Goal: Task Accomplishment & Management: Manage account settings

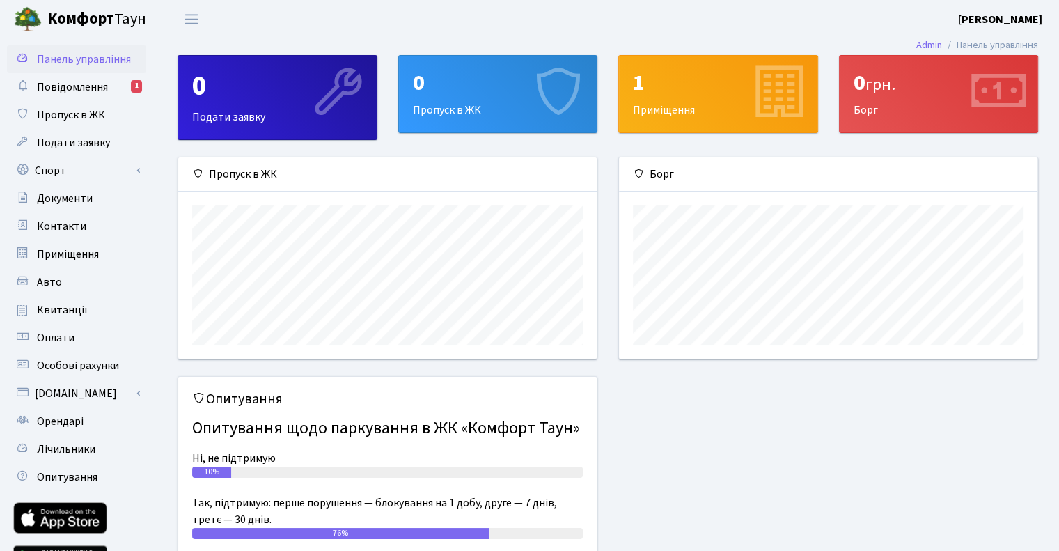
scroll to position [200, 418]
click at [88, 290] on link "Авто" at bounding box center [76, 282] width 139 height 28
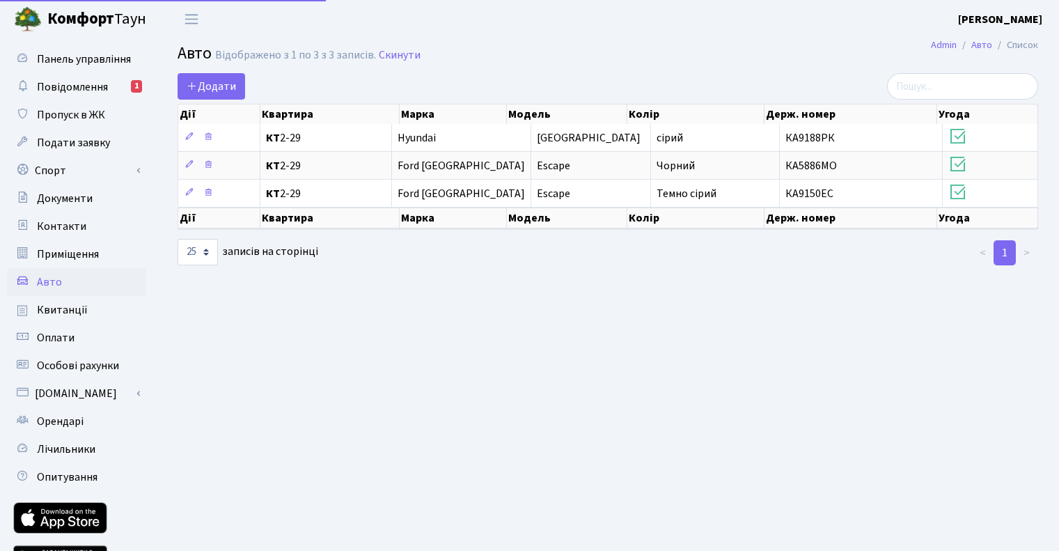
select select "25"
click at [74, 108] on span "Пропуск в ЖК" at bounding box center [71, 114] width 68 height 15
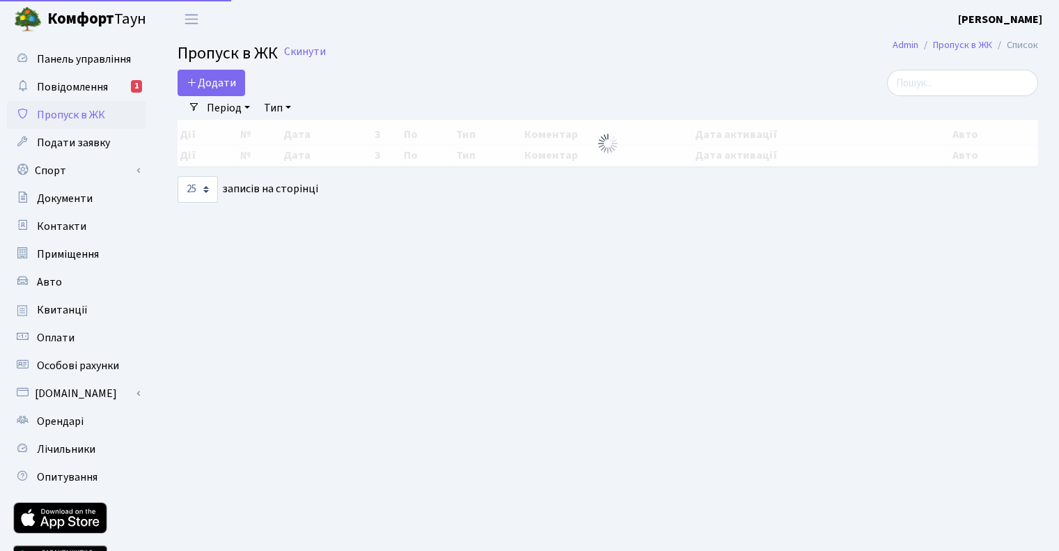
select select "25"
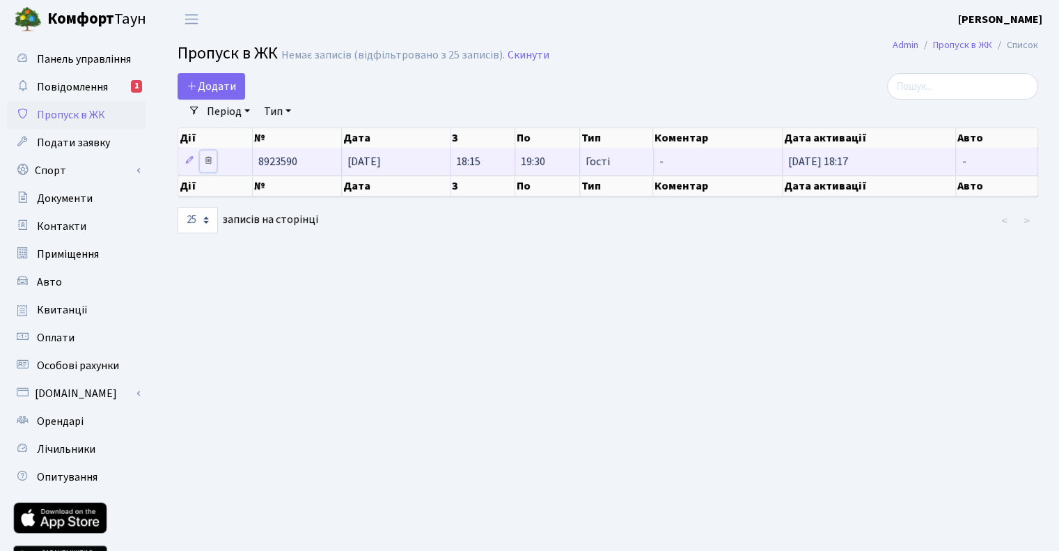
click at [208, 164] on icon at bounding box center [208, 160] width 10 height 10
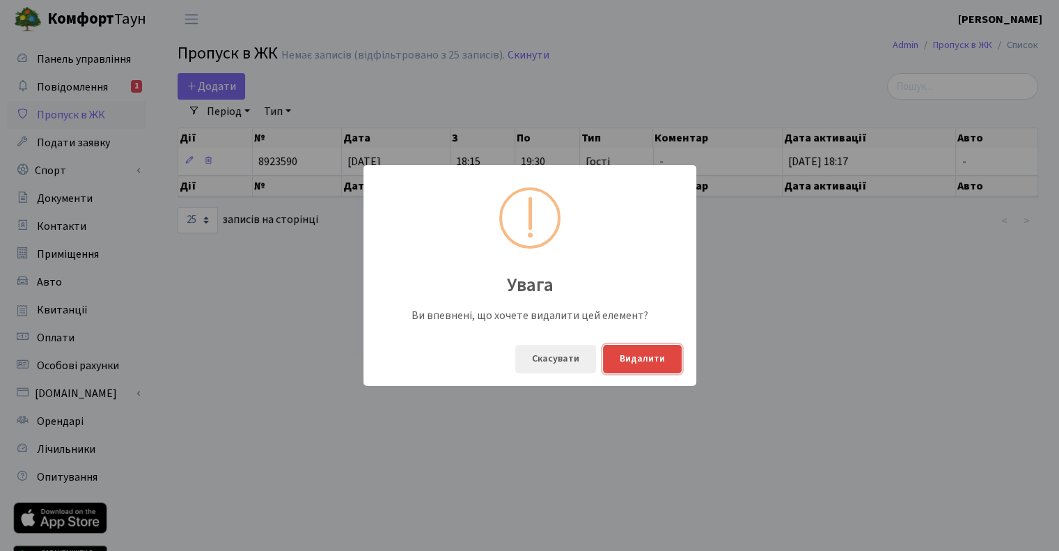
click at [661, 358] on button "Видалити" at bounding box center [642, 359] width 79 height 29
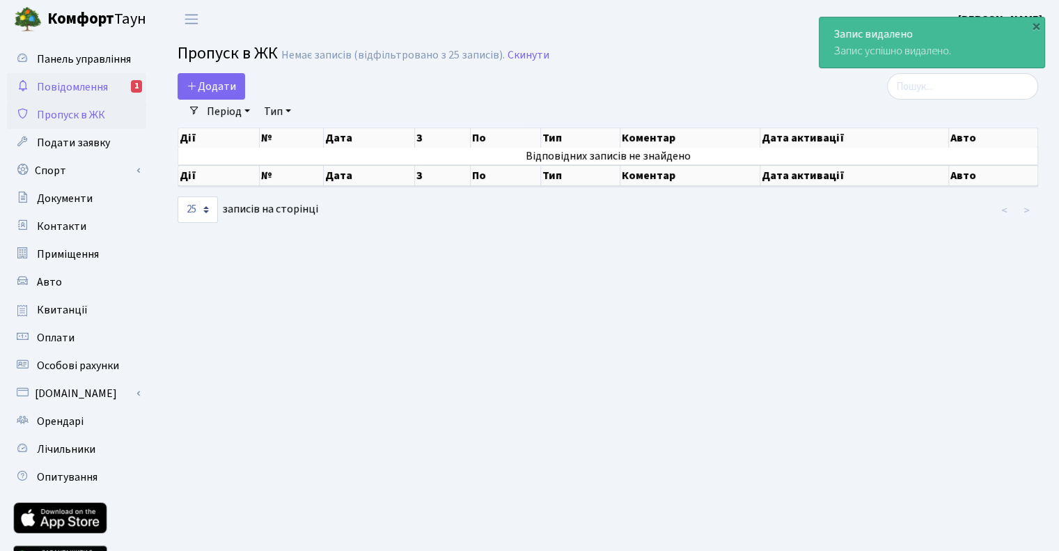
click at [82, 91] on span "Повідомлення" at bounding box center [72, 86] width 71 height 15
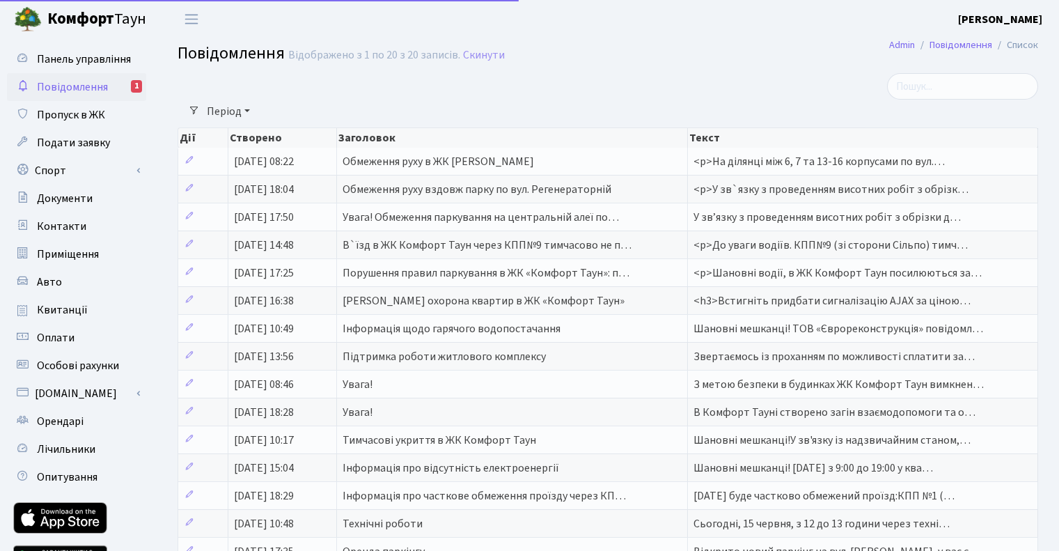
select select "25"
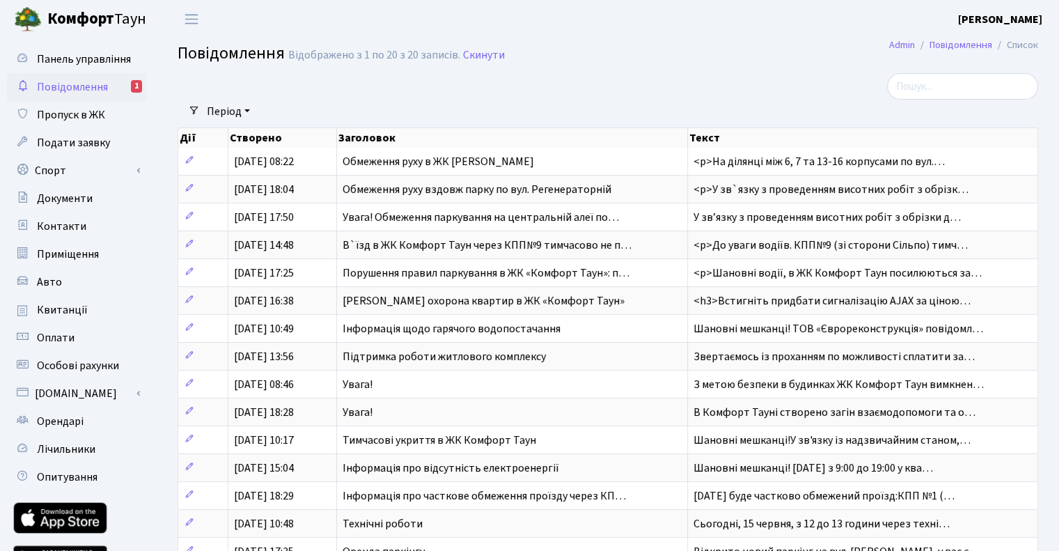
click at [90, 85] on span "Повідомлення" at bounding box center [72, 86] width 71 height 15
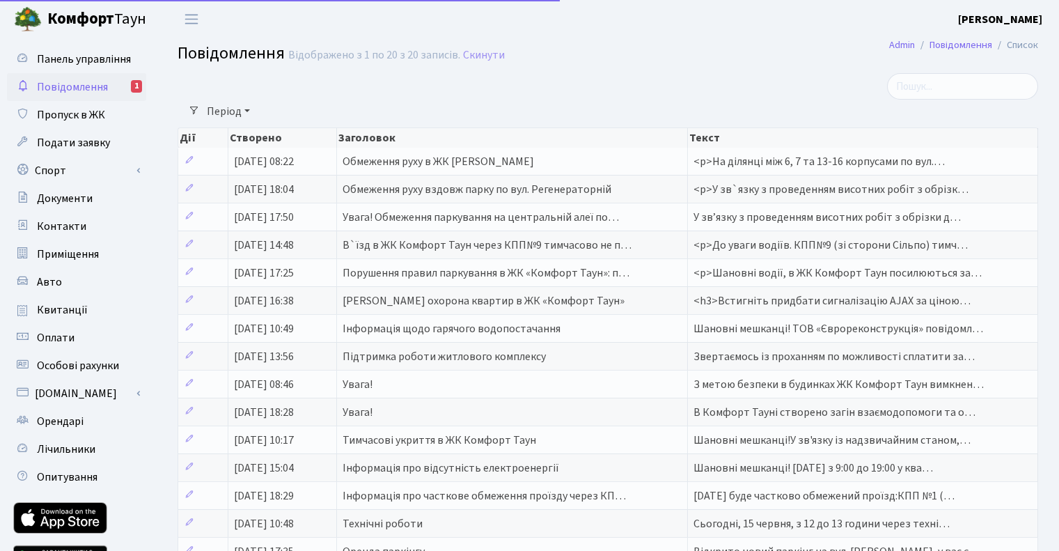
select select "25"
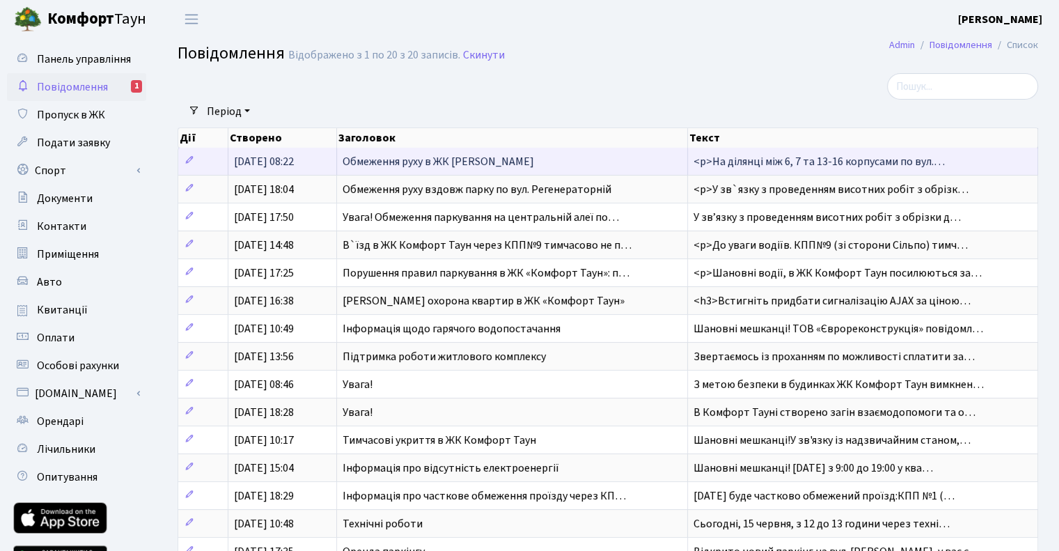
click at [419, 164] on span "Обмеження руху в ЖК [PERSON_NAME]" at bounding box center [437, 161] width 191 height 15
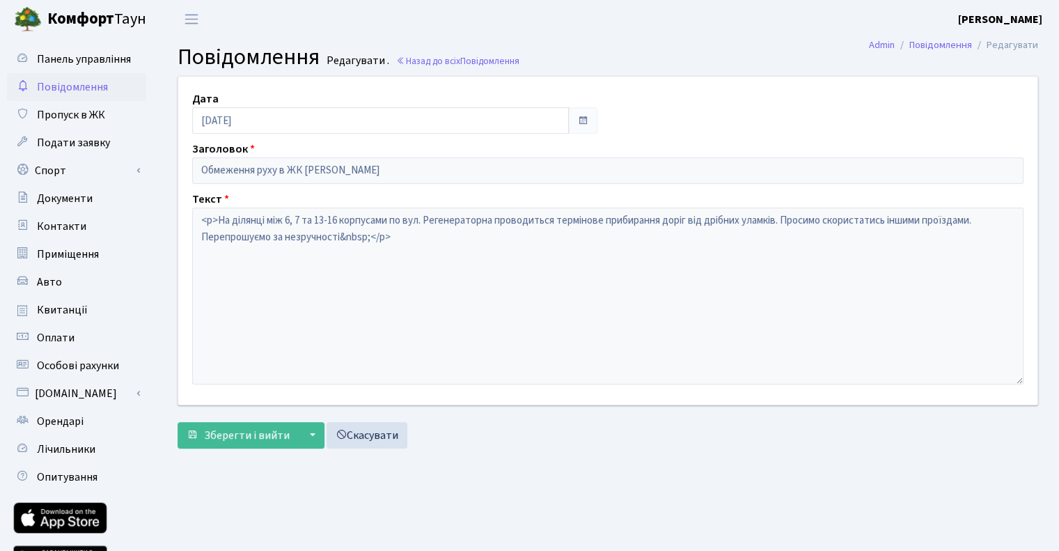
click at [108, 90] on link "Повідомлення" at bounding box center [76, 87] width 139 height 28
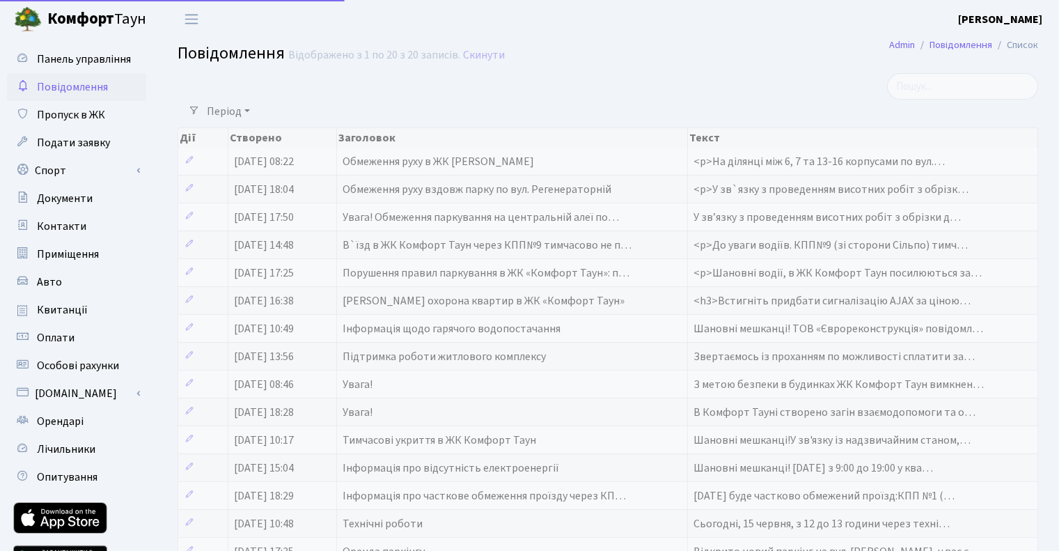
select select "25"
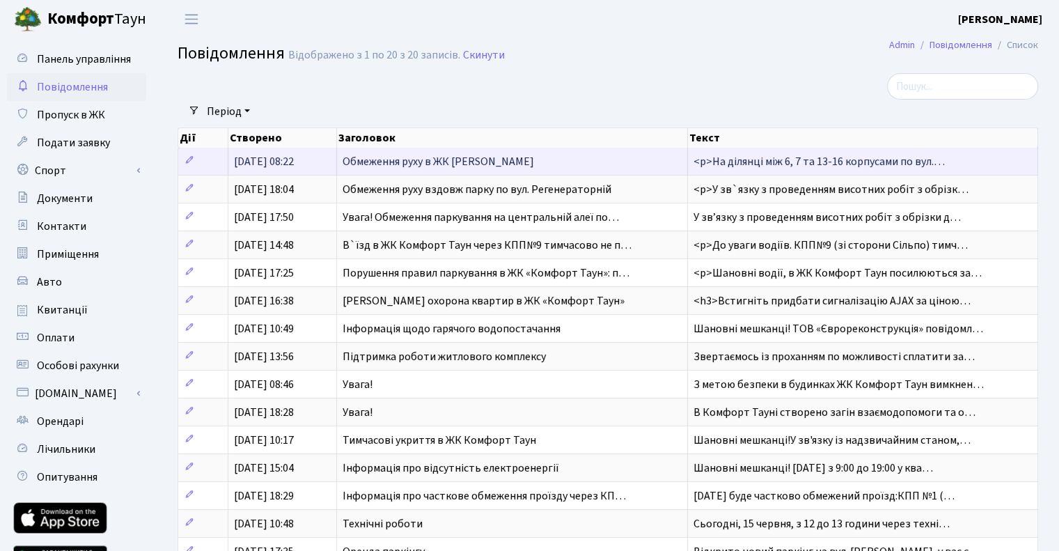
click at [498, 171] on td "Обмеження руху в ЖК [PERSON_NAME]" at bounding box center [512, 161] width 351 height 27
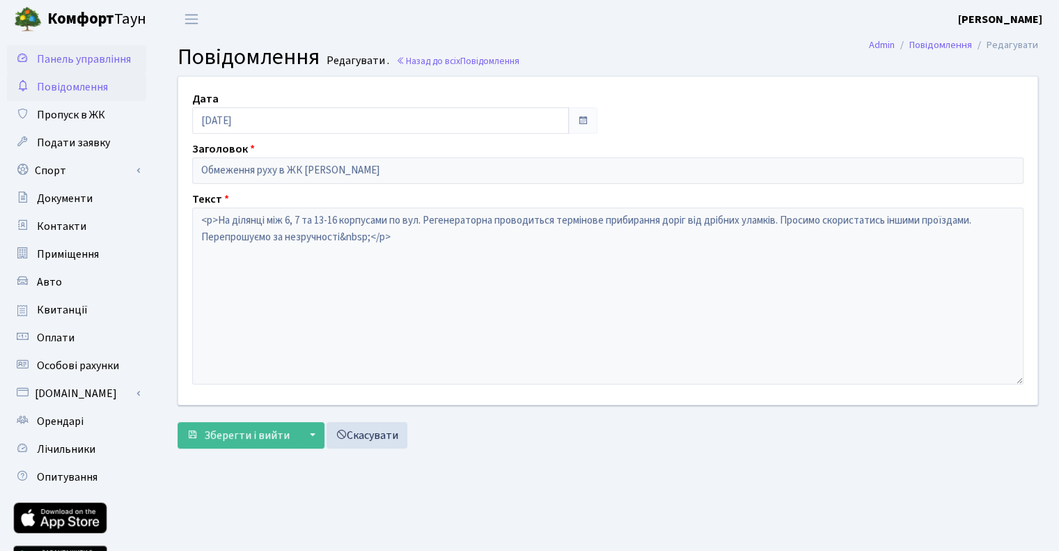
click at [120, 49] on link "Панель управління" at bounding box center [76, 59] width 139 height 28
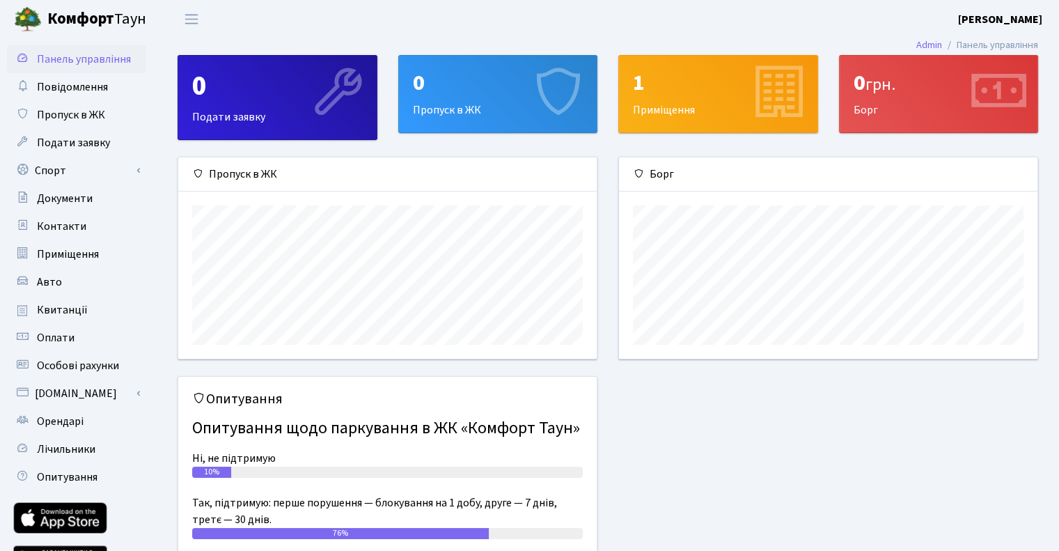
scroll to position [200, 418]
